Goal: Information Seeking & Learning: Check status

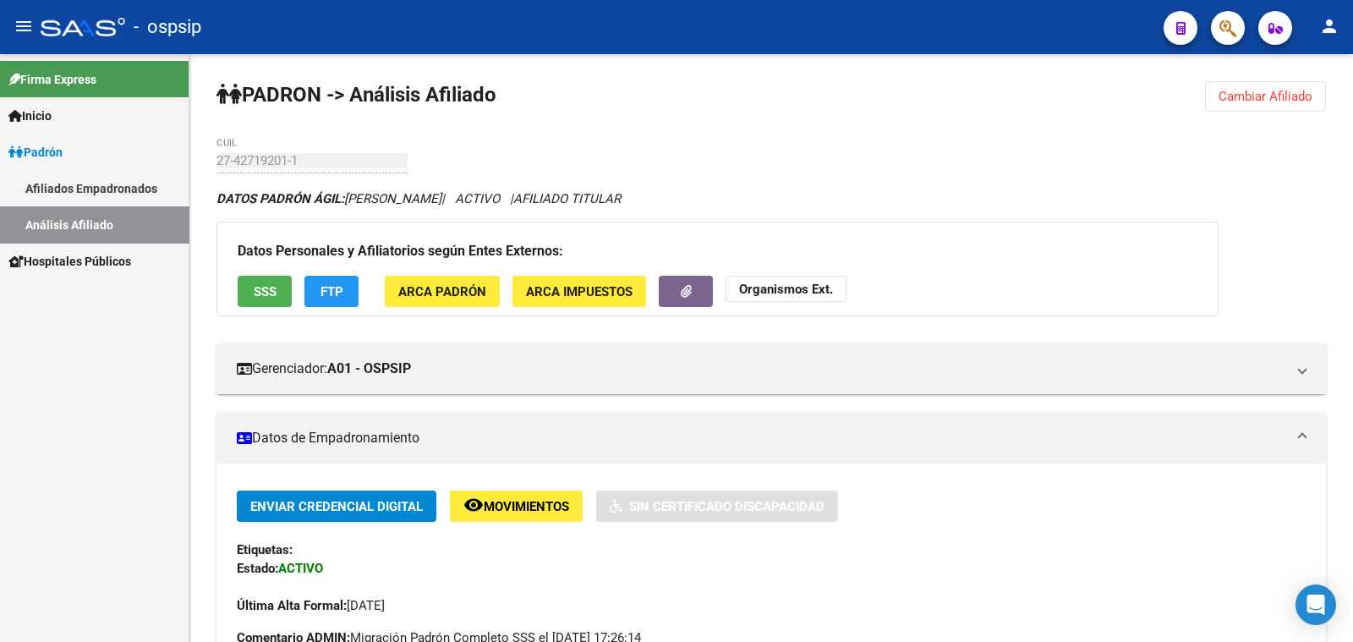
scroll to position [422, 0]
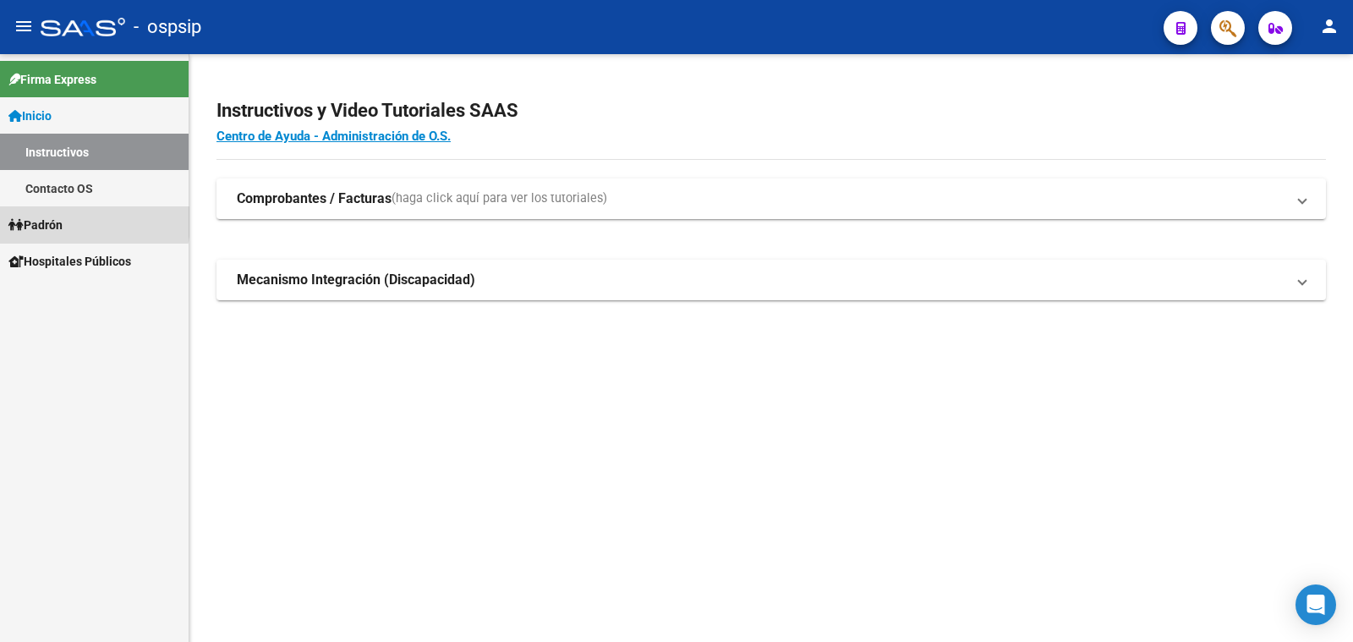
click at [53, 222] on span "Padrón" at bounding box center [35, 225] width 54 height 19
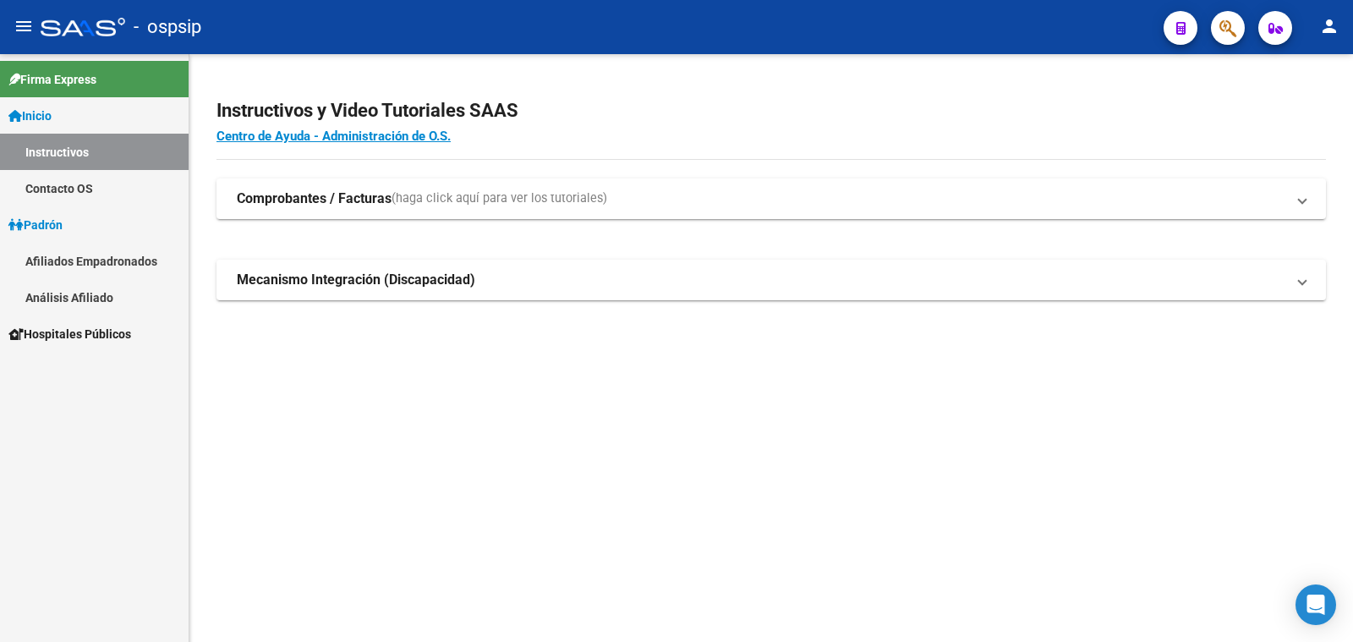
click at [80, 293] on link "Análisis Afiliado" at bounding box center [94, 297] width 189 height 36
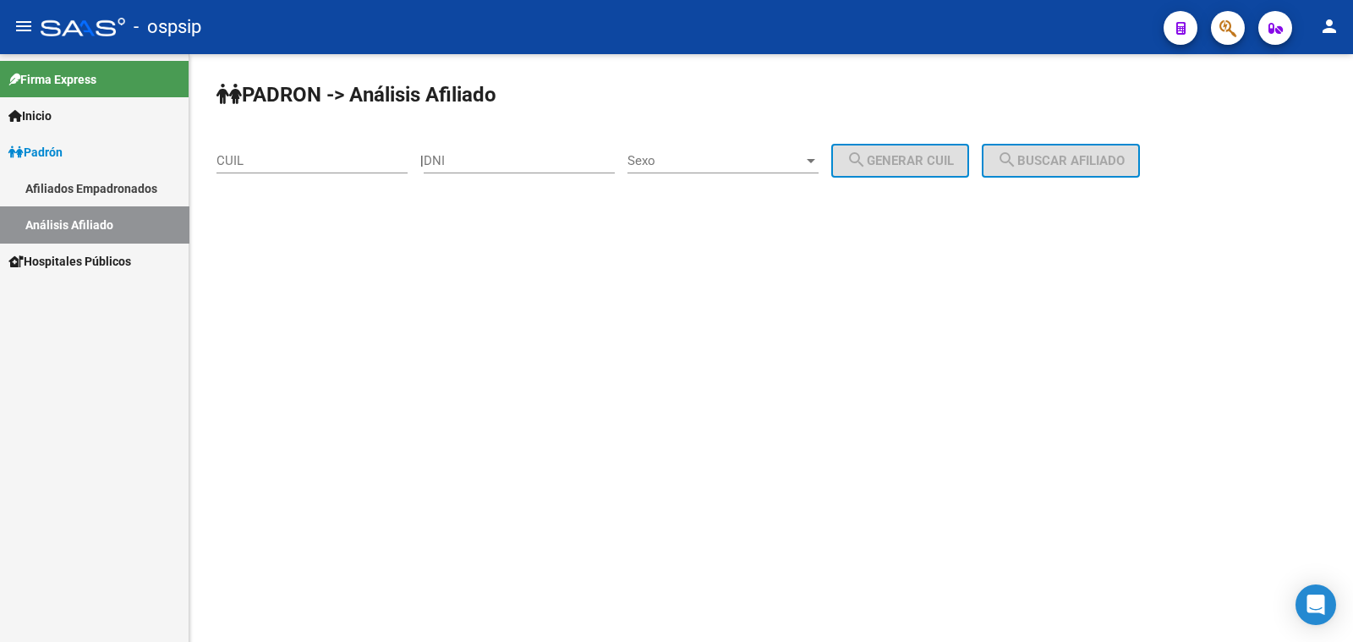
click at [471, 156] on input "DNI" at bounding box center [519, 160] width 191 height 15
type input "20665352"
click at [759, 160] on span "Sexo" at bounding box center [716, 160] width 176 height 15
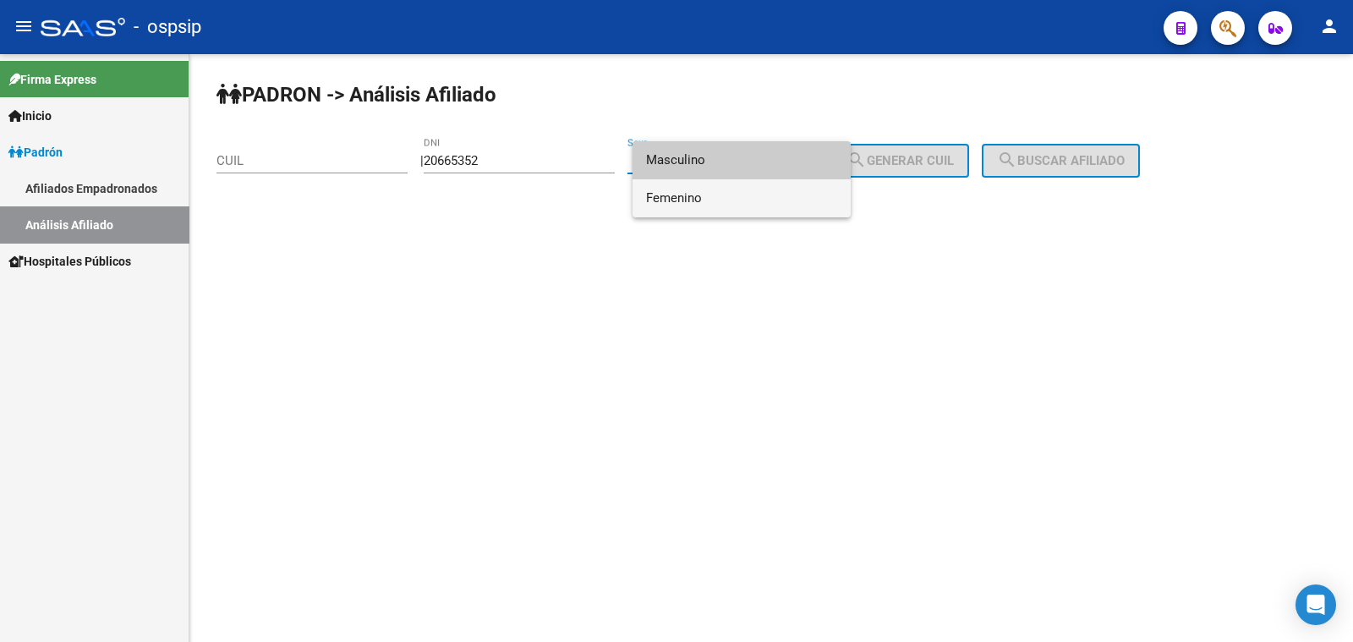
click at [757, 196] on span "Femenino" at bounding box center [741, 198] width 191 height 38
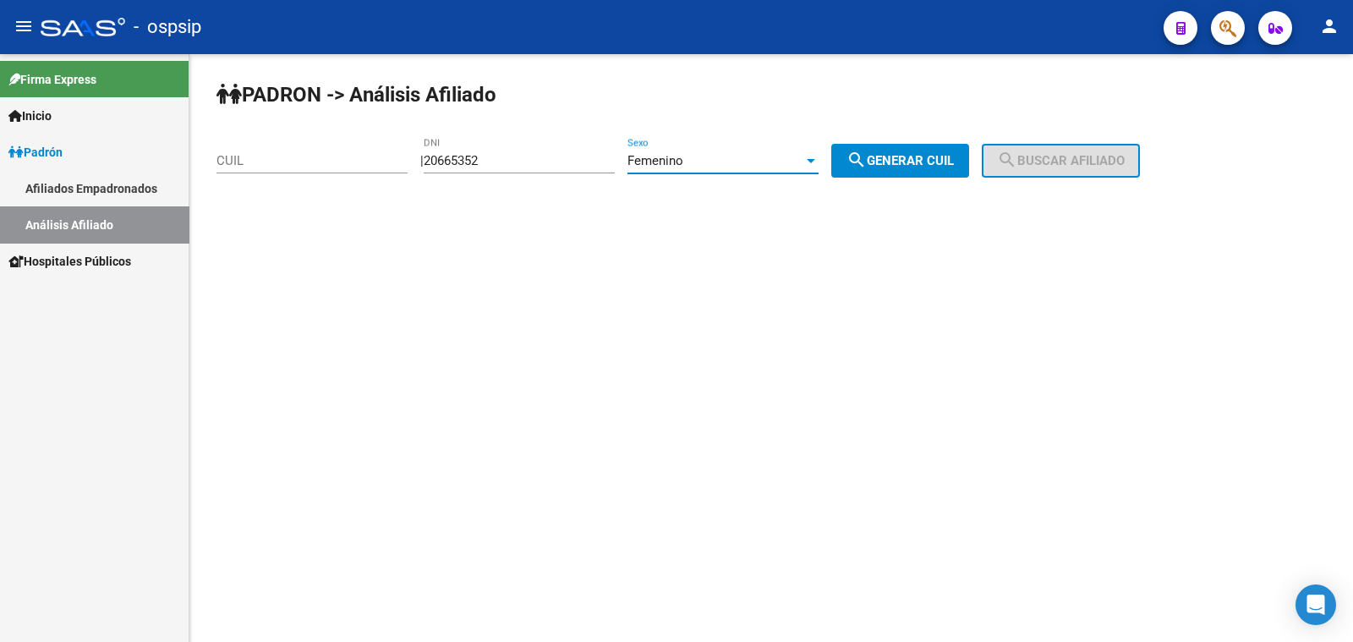
click at [925, 156] on span "search Generar CUIL" at bounding box center [900, 160] width 107 height 15
type input "27-20665352-9"
click at [1057, 159] on span "search Buscar afiliado" at bounding box center [1061, 160] width 128 height 15
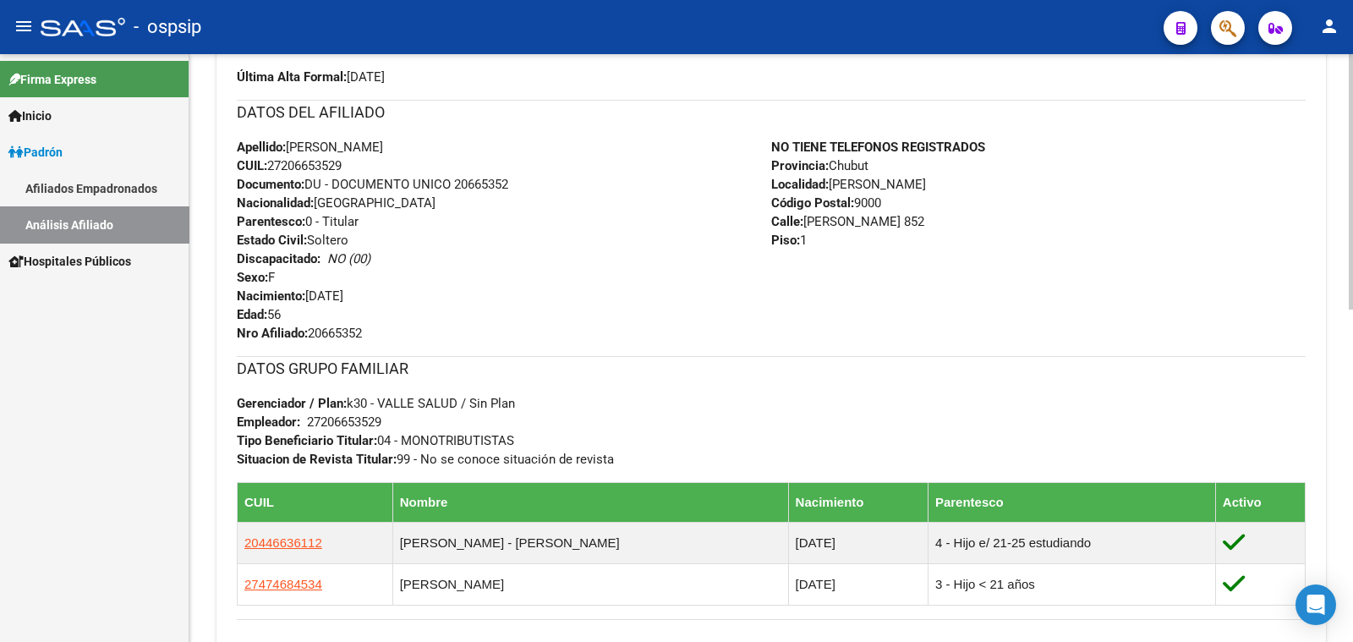
scroll to position [634, 0]
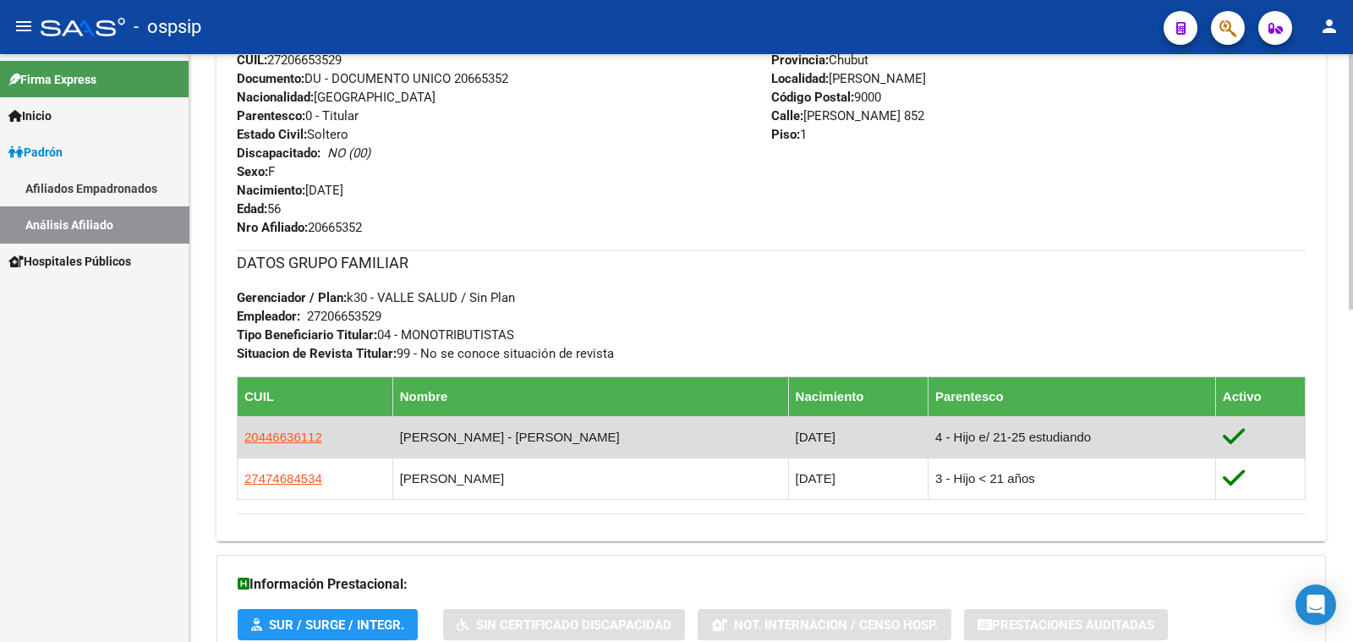
click at [319, 438] on td "20446636112" at bounding box center [316, 436] width 156 height 41
click at [292, 433] on span "20446636112" at bounding box center [283, 437] width 78 height 14
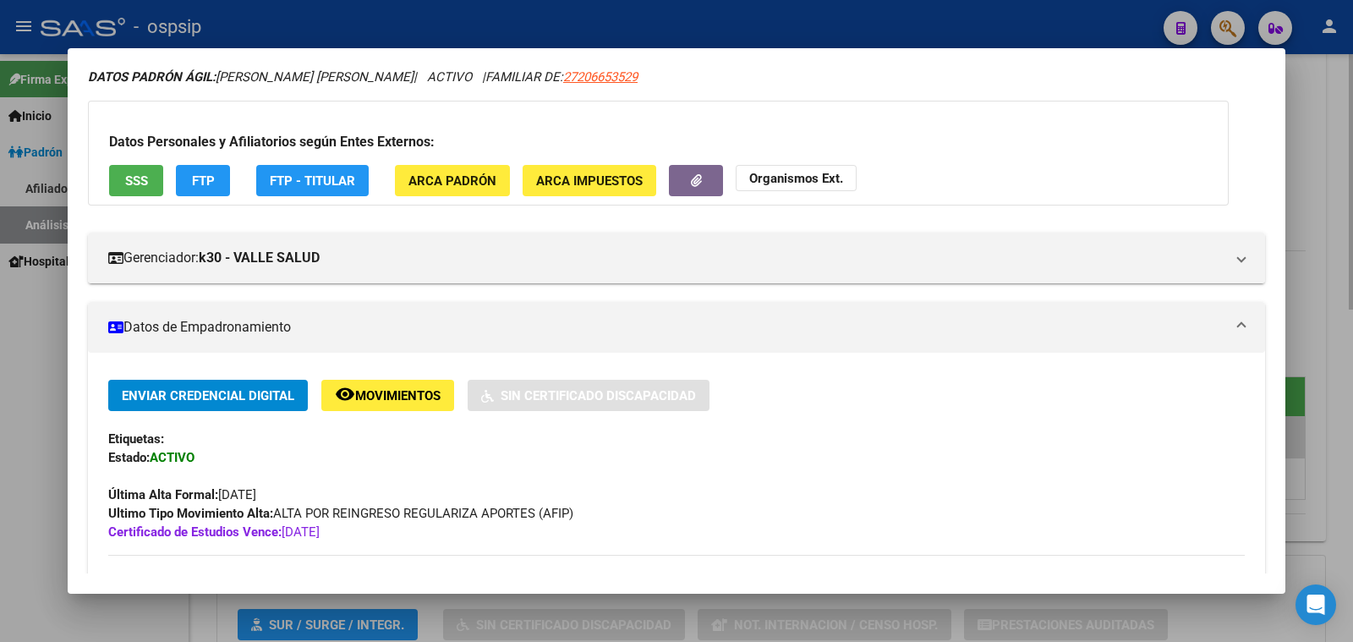
scroll to position [0, 0]
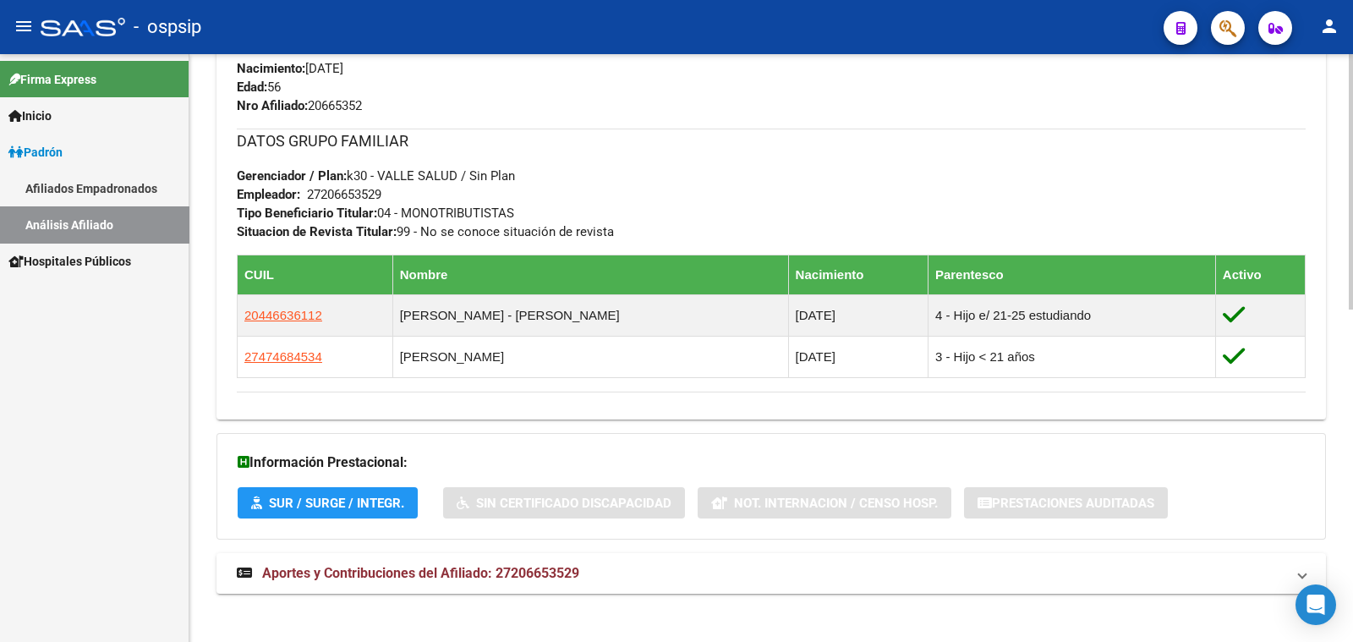
scroll to position [764, 0]
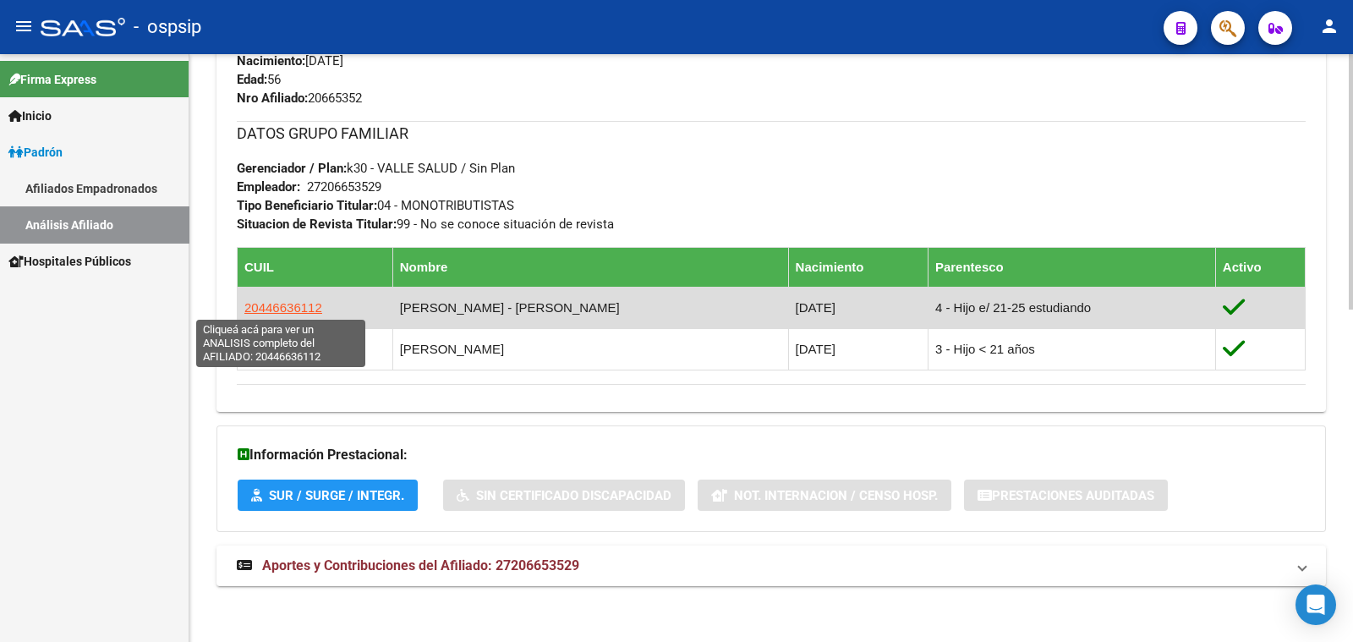
click at [300, 304] on span "20446636112" at bounding box center [283, 307] width 78 height 14
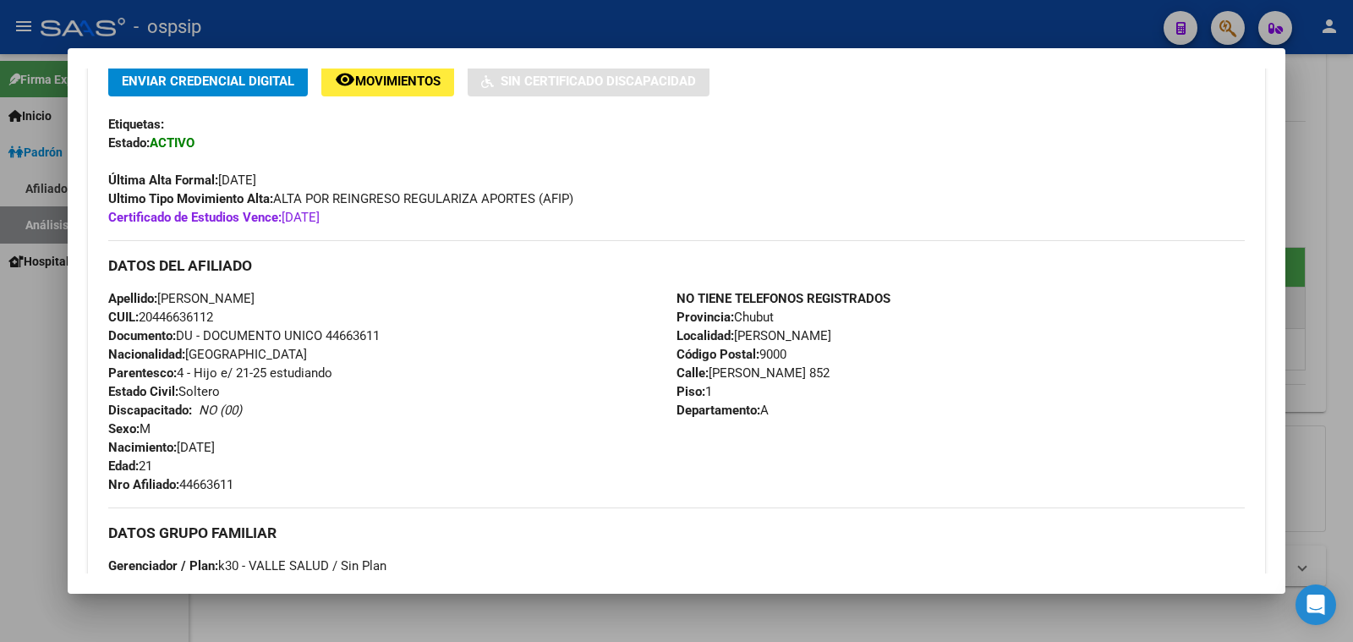
scroll to position [422, 0]
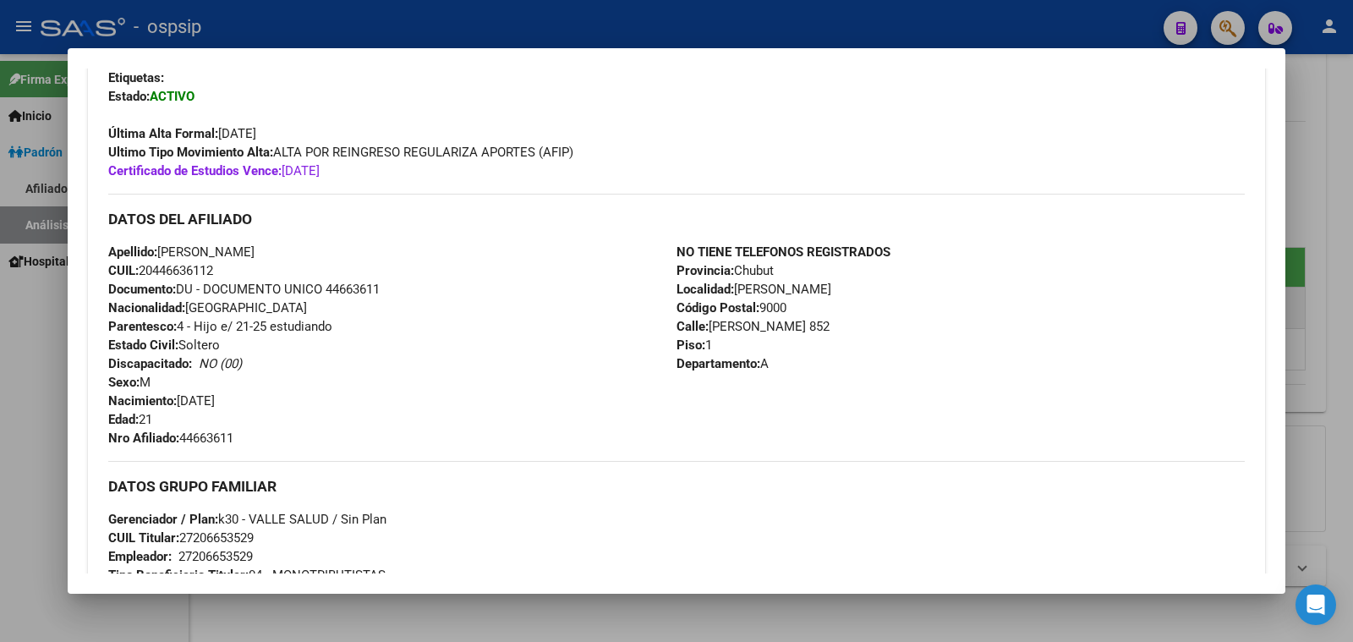
click at [21, 323] on div at bounding box center [676, 321] width 1353 height 642
